Goal: Communication & Community: Participate in discussion

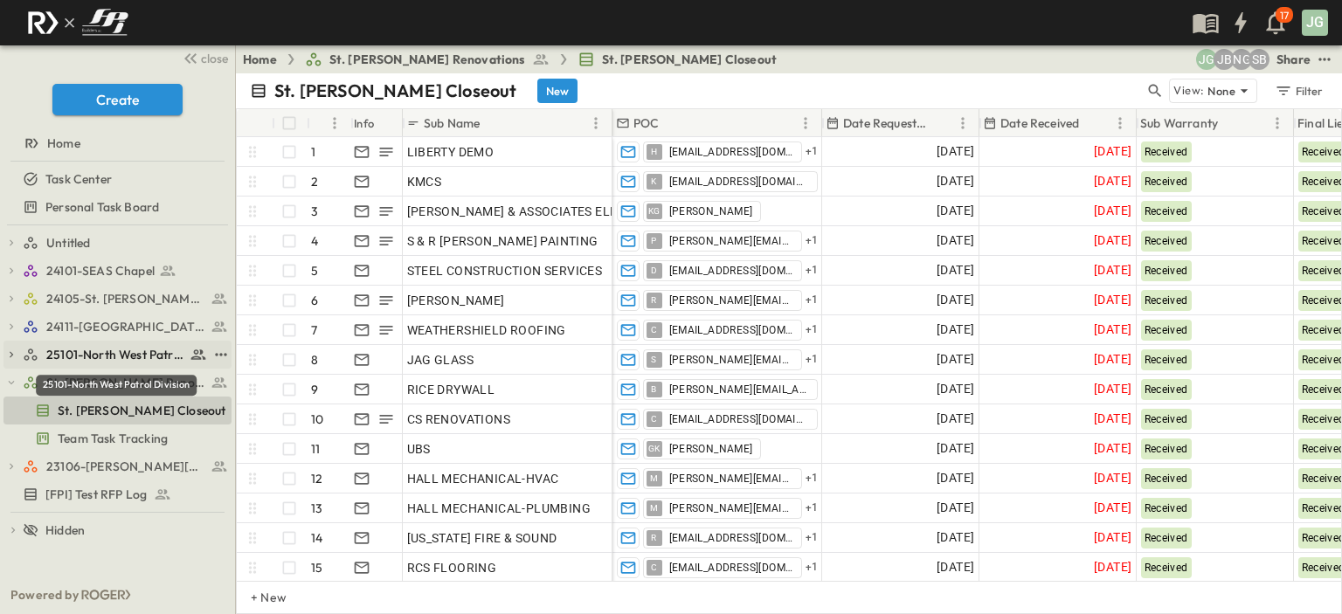
click at [87, 351] on span "25101-North West Patrol Division" at bounding box center [115, 354] width 139 height 17
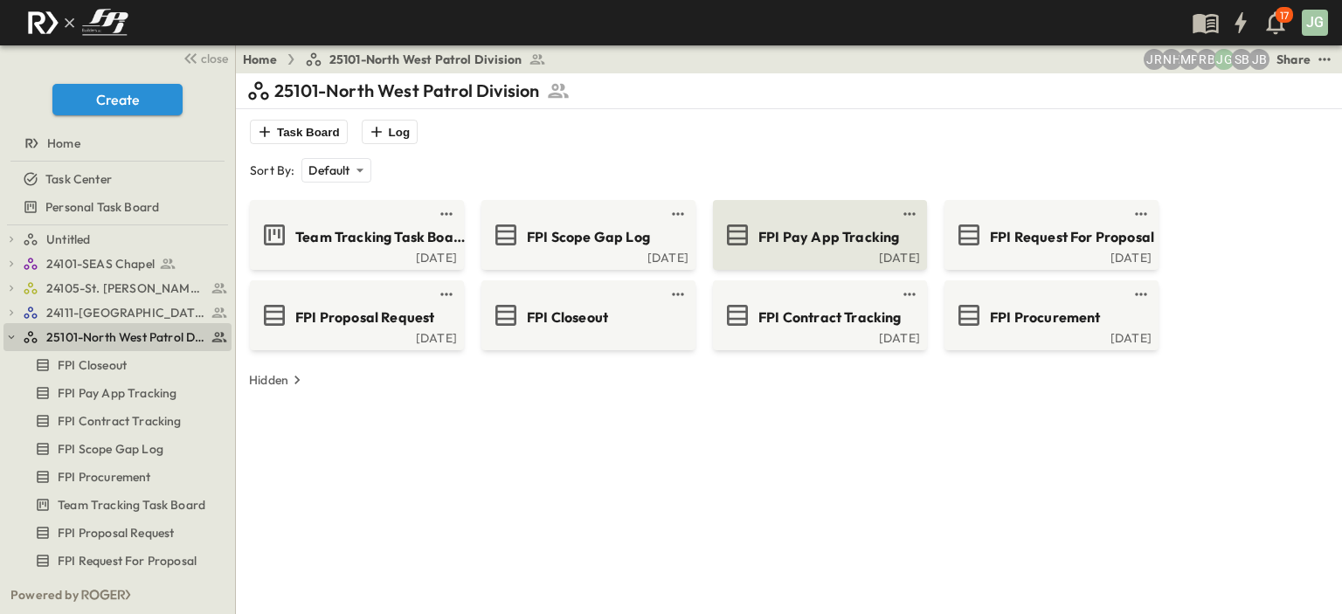
click at [807, 240] on span "FPI Pay App Tracking" at bounding box center [829, 237] width 141 height 20
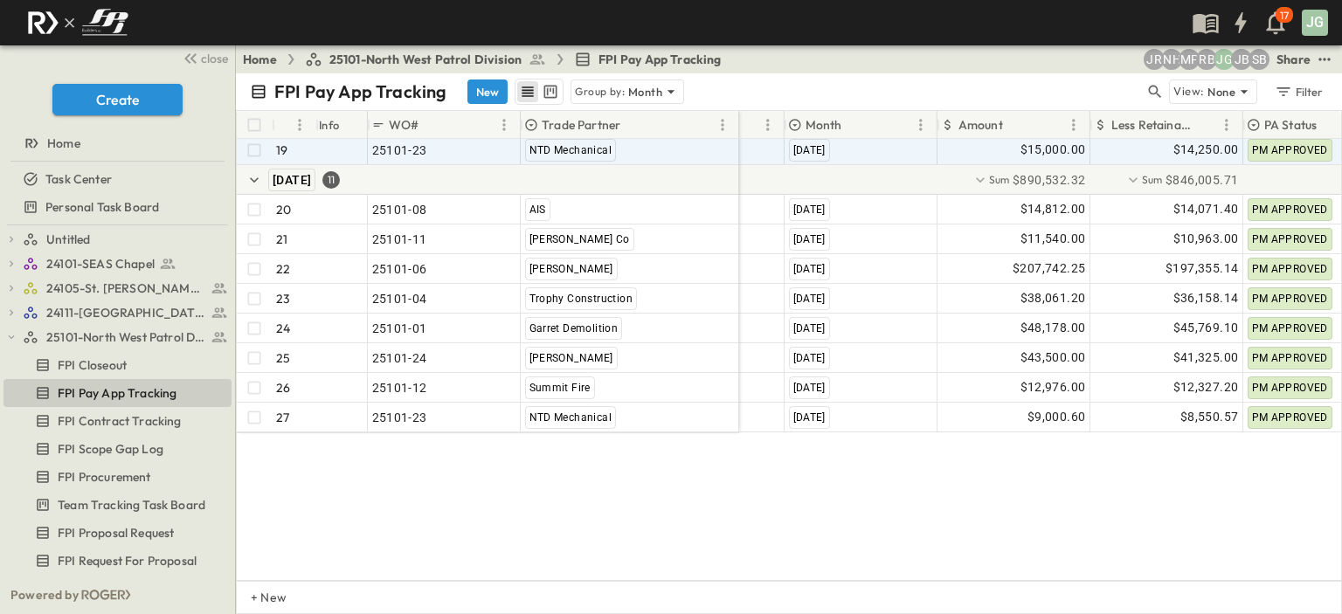
scroll to position [176, 108]
